Goal: Use online tool/utility: Utilize a website feature to perform a specific function

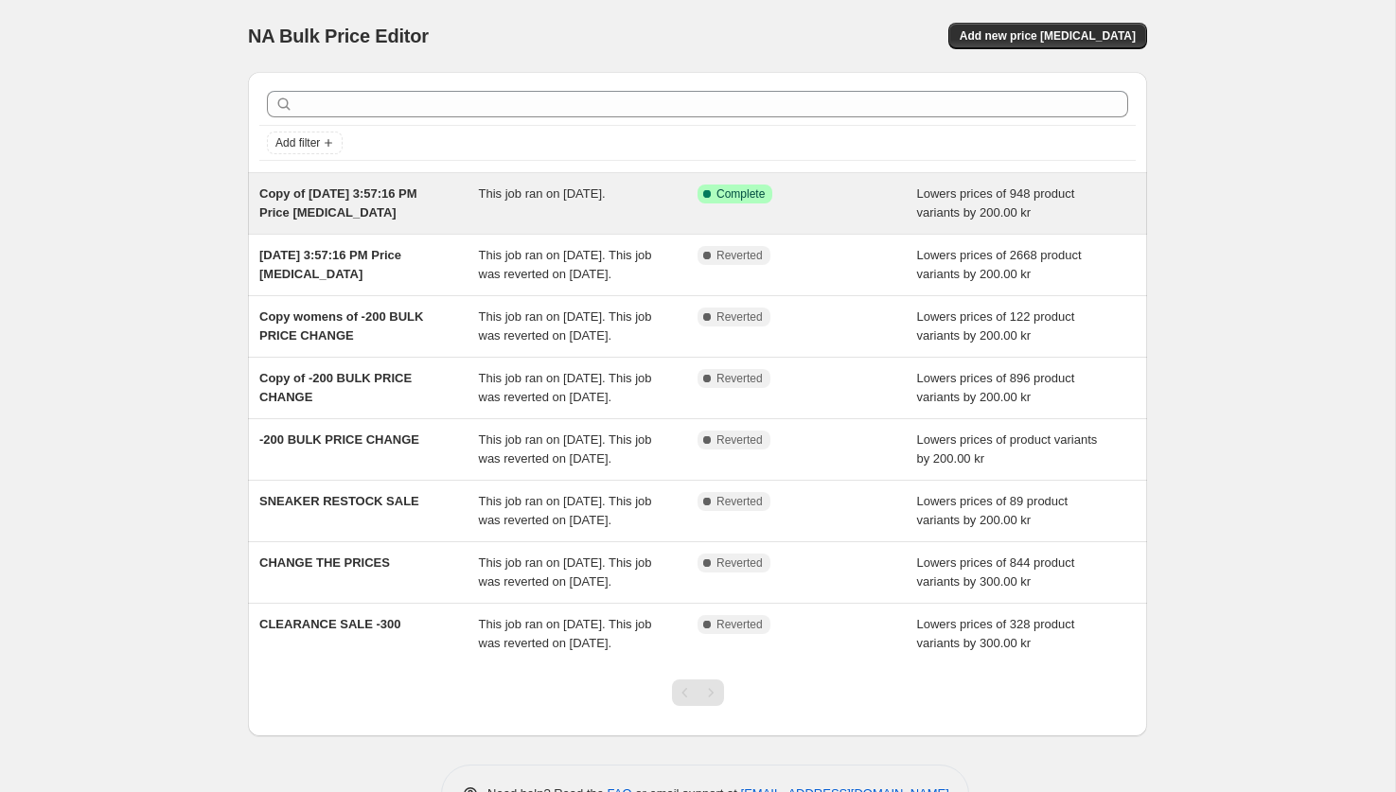
click at [550, 185] on div "This job ran on [DATE]." at bounding box center [589, 204] width 220 height 38
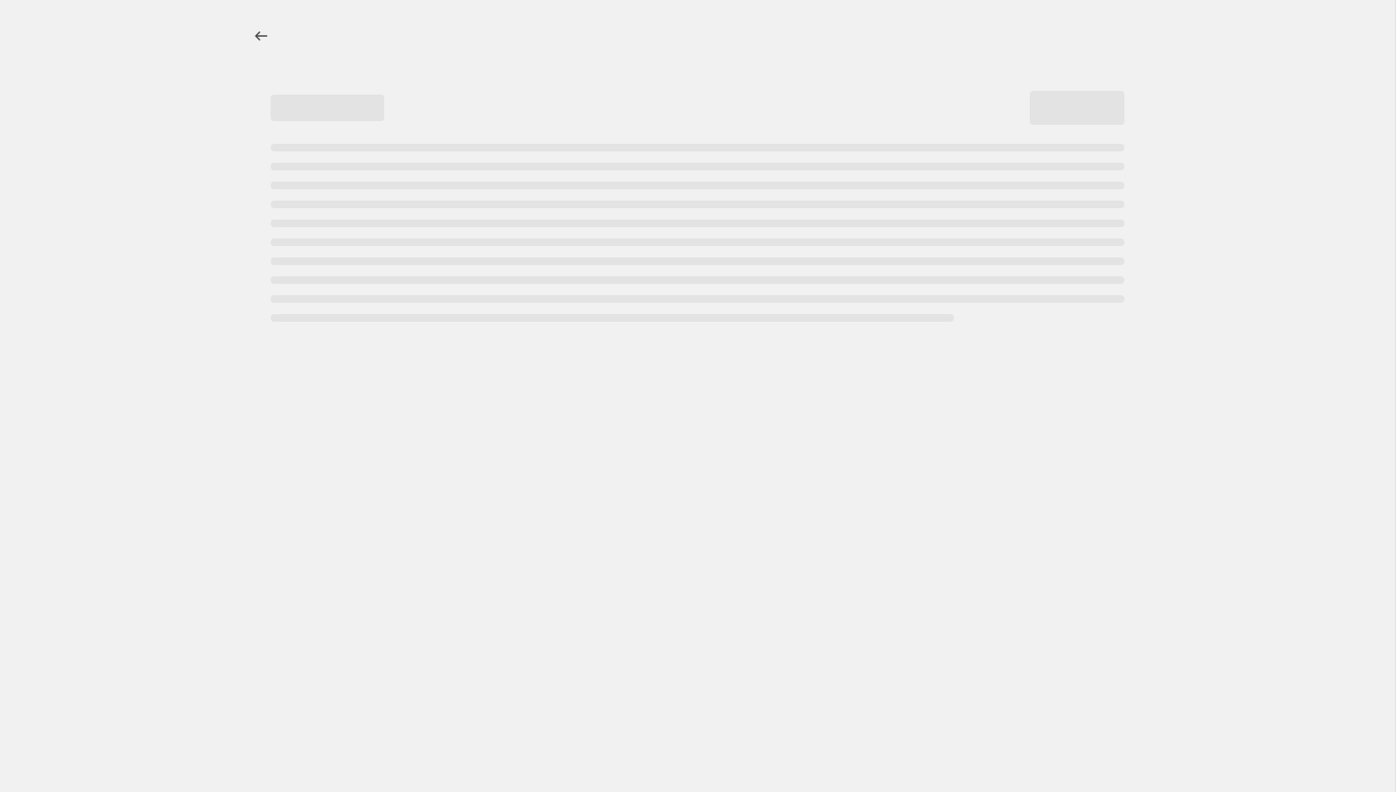
select select "by"
select select "not_equal"
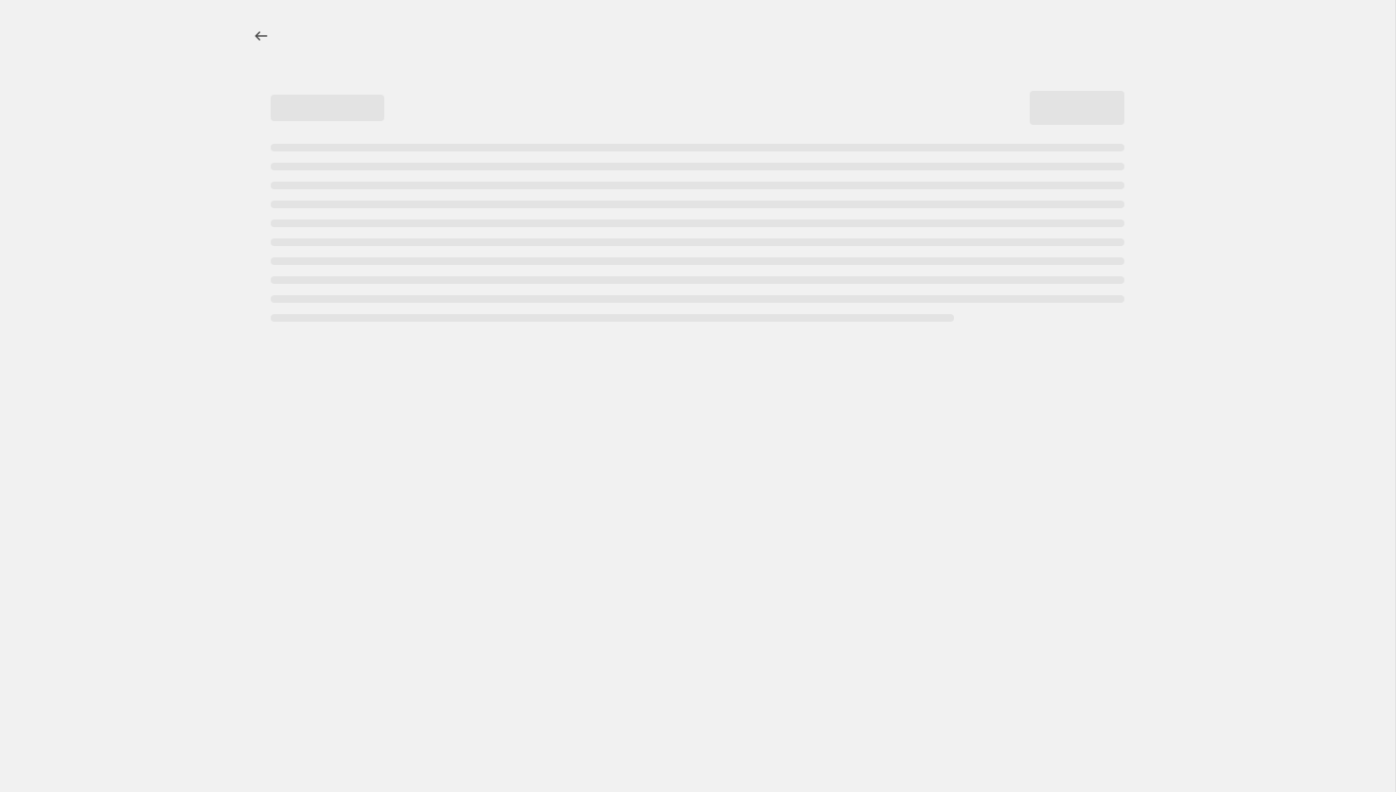
select select "product_status"
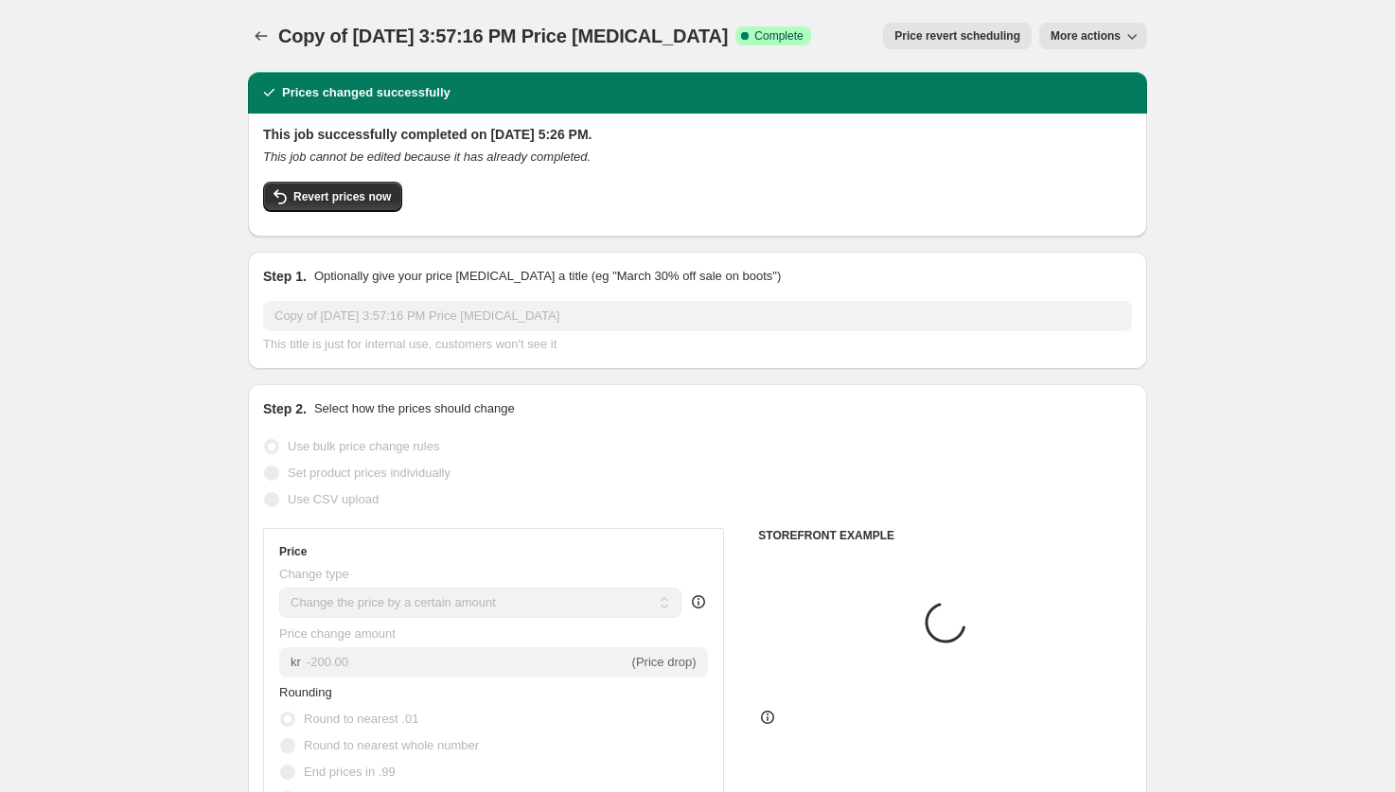
select select "collection"
click at [1075, 33] on span "More actions" at bounding box center [1086, 35] width 70 height 15
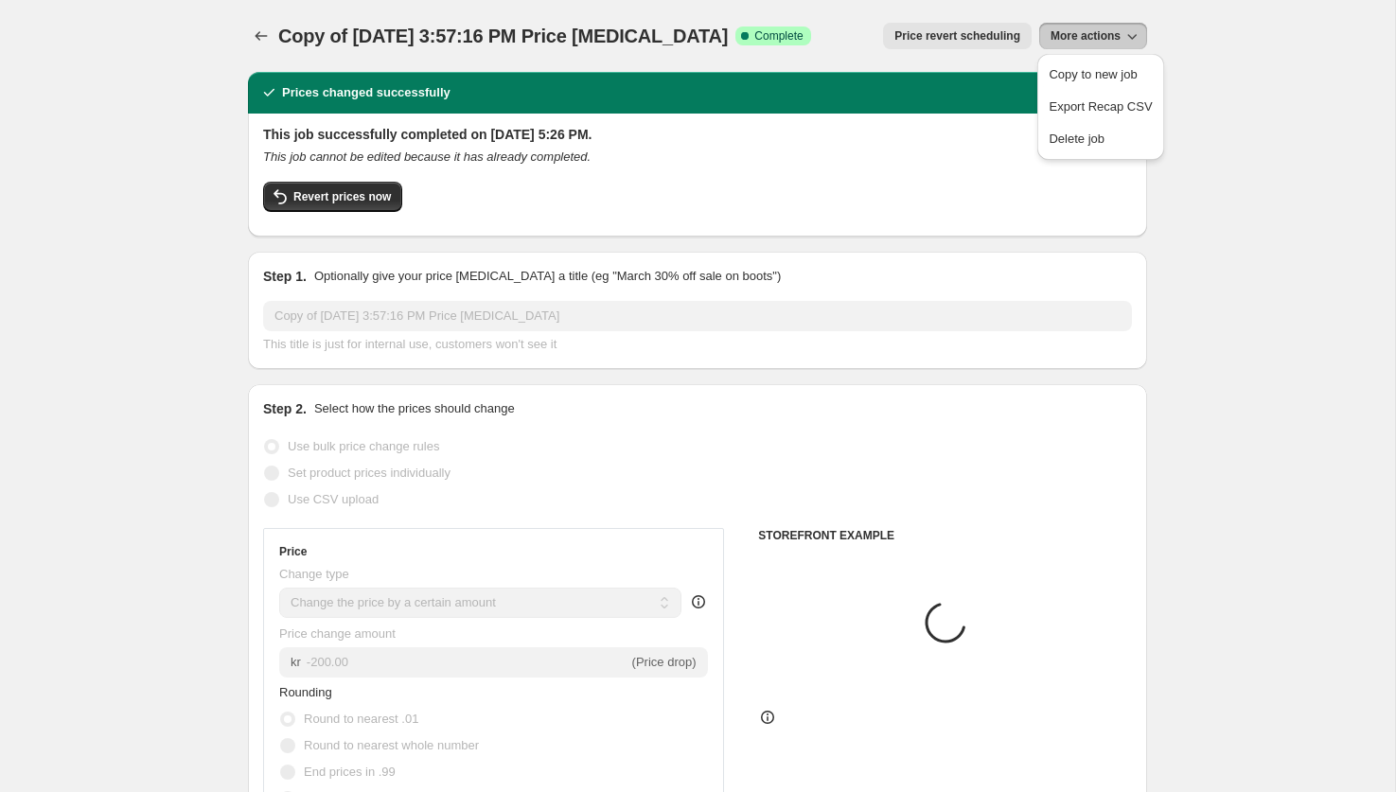
click at [1074, 33] on span "More actions" at bounding box center [1086, 35] width 70 height 15
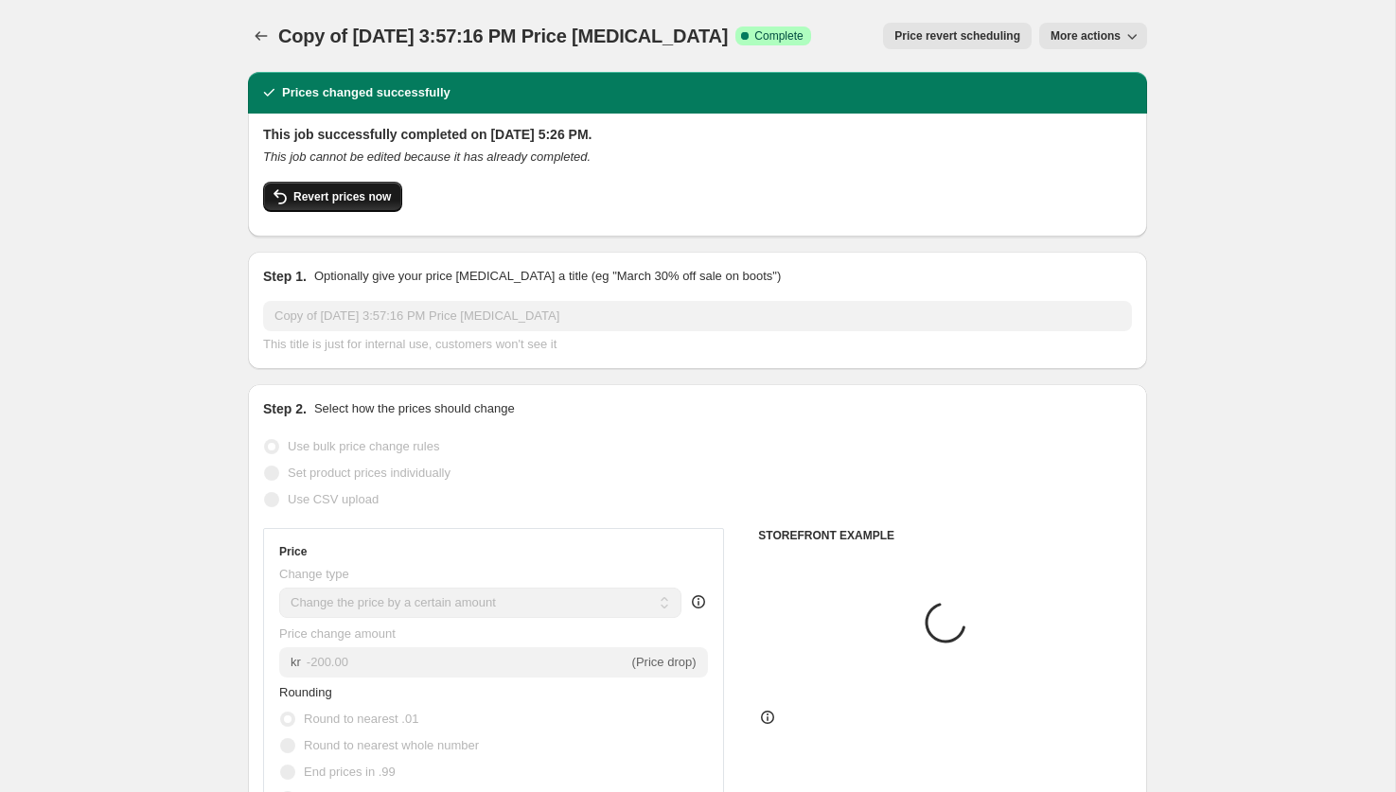
click at [345, 203] on span "Revert prices now" at bounding box center [341, 196] width 97 height 15
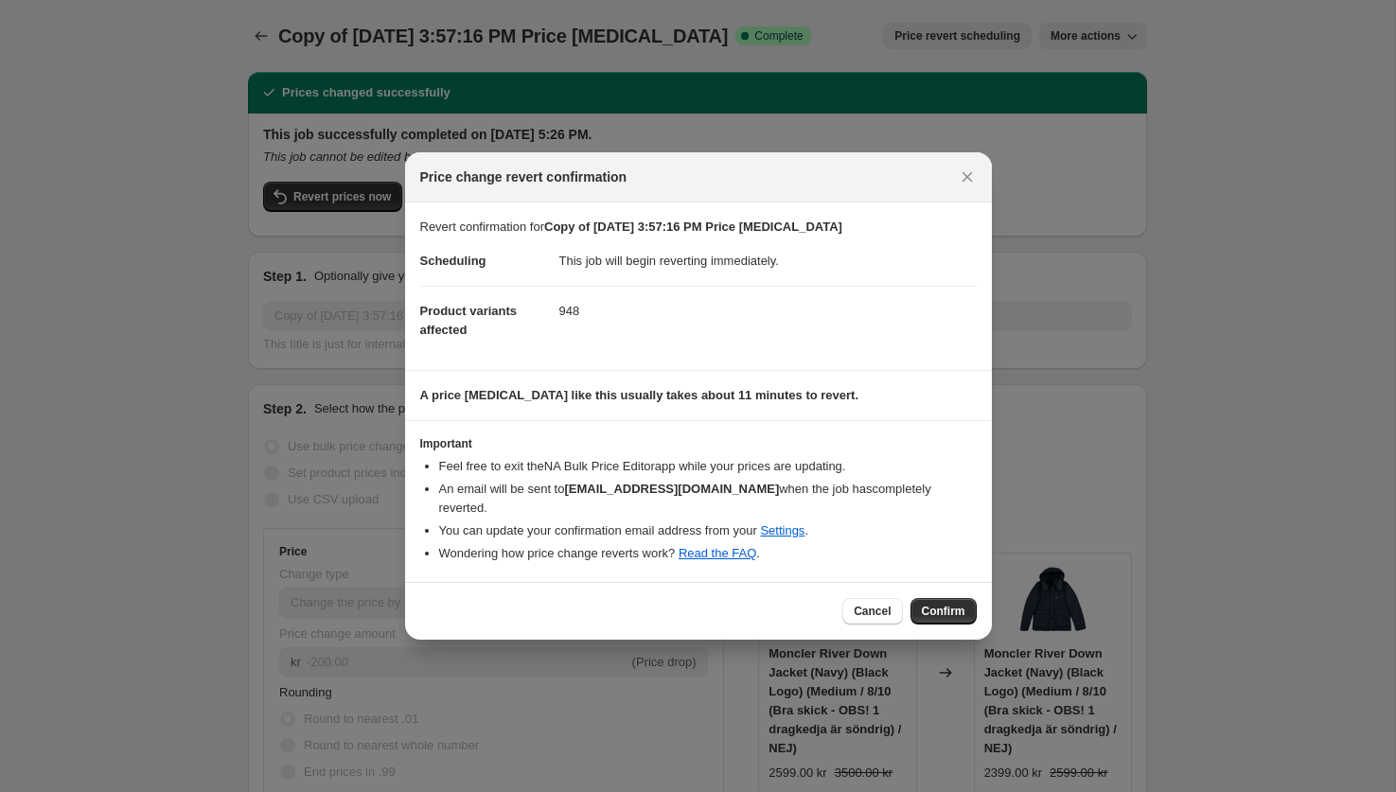
click at [946, 607] on span "Confirm" at bounding box center [944, 611] width 44 height 15
